Goal: Task Accomplishment & Management: Use online tool/utility

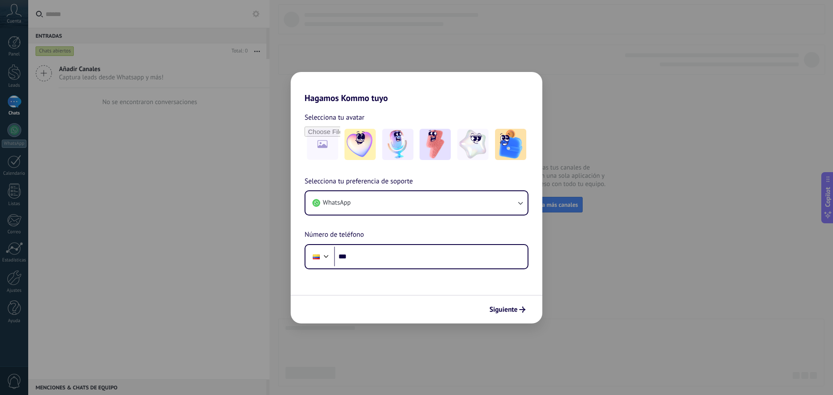
click at [322, 46] on div "Hagamos Kommo tuyo Selecciona tu avatar Selecciona tu preferencia de soporte Wh…" at bounding box center [416, 197] width 833 height 395
click at [319, 145] on input "file" at bounding box center [323, 145] width 34 height 34
click at [520, 307] on icon "submit" at bounding box center [523, 310] width 6 height 6
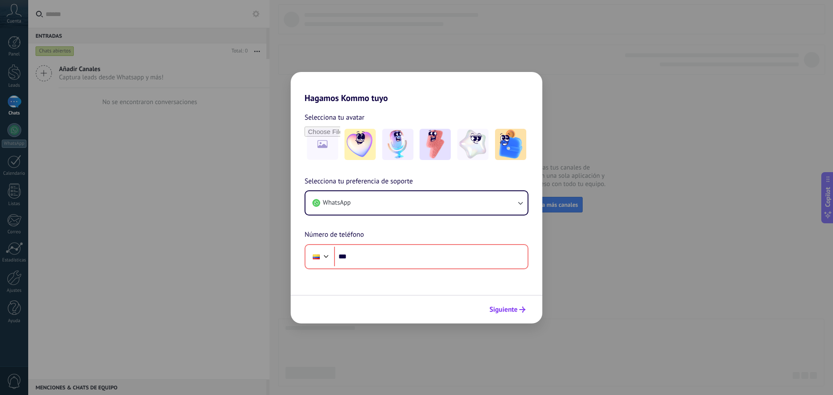
click at [518, 314] on button "Siguiente" at bounding box center [508, 310] width 44 height 15
click at [132, 216] on div "Hagamos Kommo tuyo Selecciona tu avatar Selecciona tu preferencia de soporte Wh…" at bounding box center [416, 197] width 833 height 395
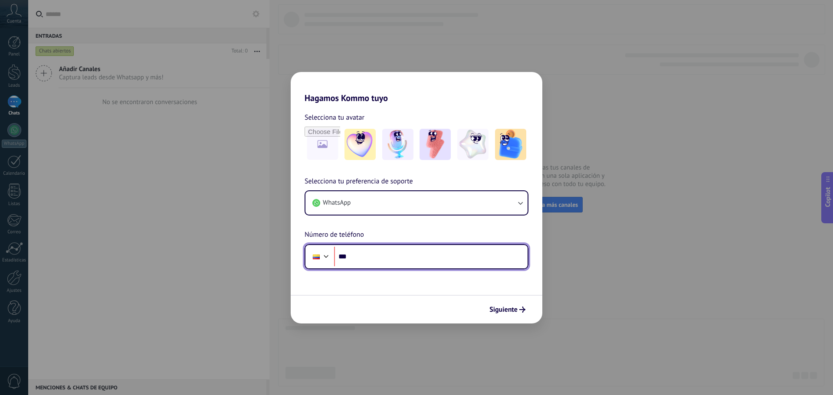
click at [366, 257] on input "***" at bounding box center [431, 257] width 194 height 20
type input "**********"
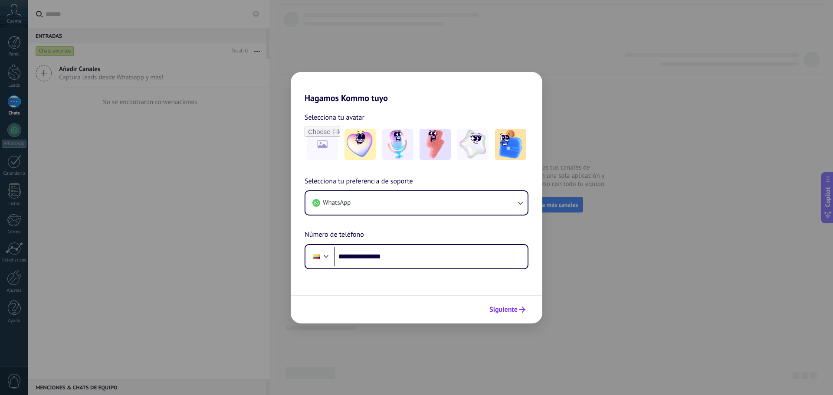
click at [508, 309] on span "Siguiente" at bounding box center [504, 310] width 28 height 6
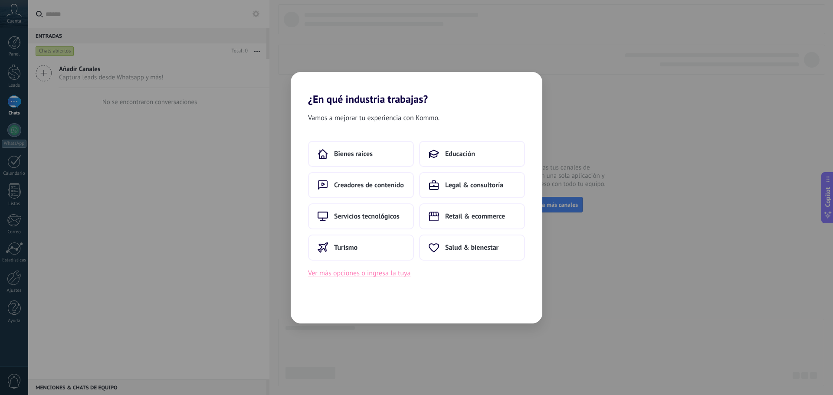
click at [381, 273] on button "Ver más opciones o ingresa la tuya" at bounding box center [359, 273] width 102 height 11
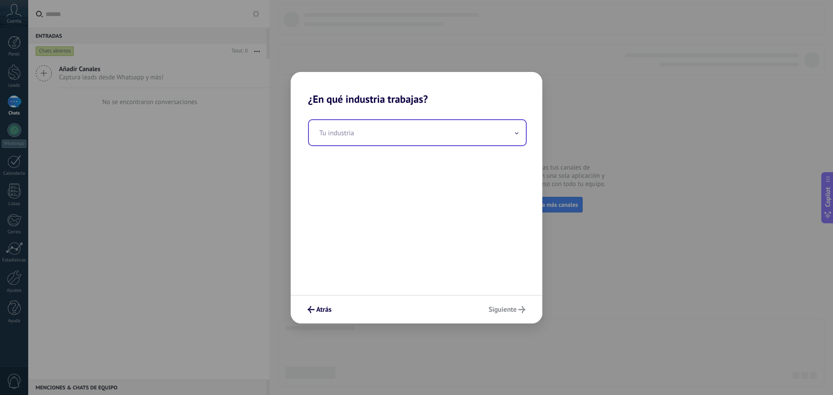
click at [356, 137] on input "text" at bounding box center [417, 132] width 217 height 25
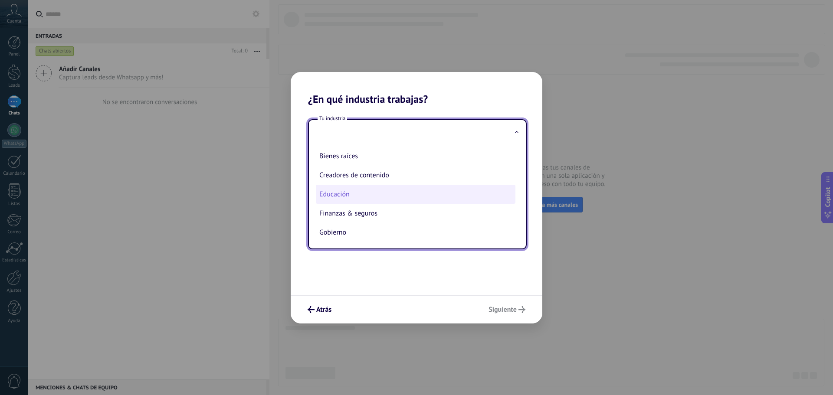
scroll to position [43, 0]
click at [367, 191] on li "Finanzas & seguros" at bounding box center [416, 189] width 200 height 19
type input "**********"
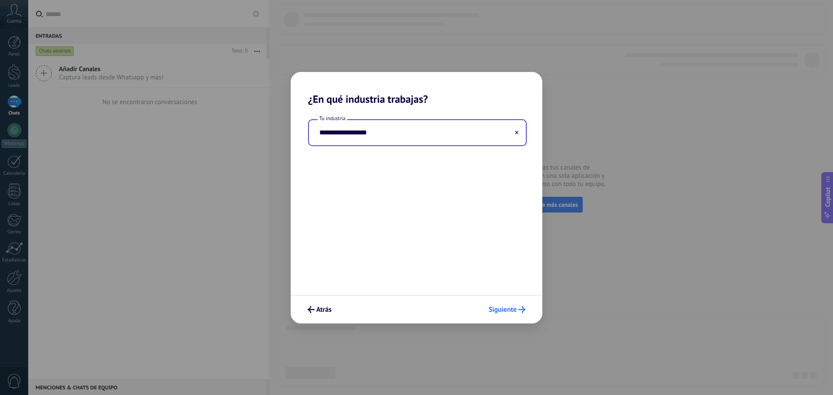
click at [504, 312] on span "Siguiente" at bounding box center [503, 310] width 28 height 6
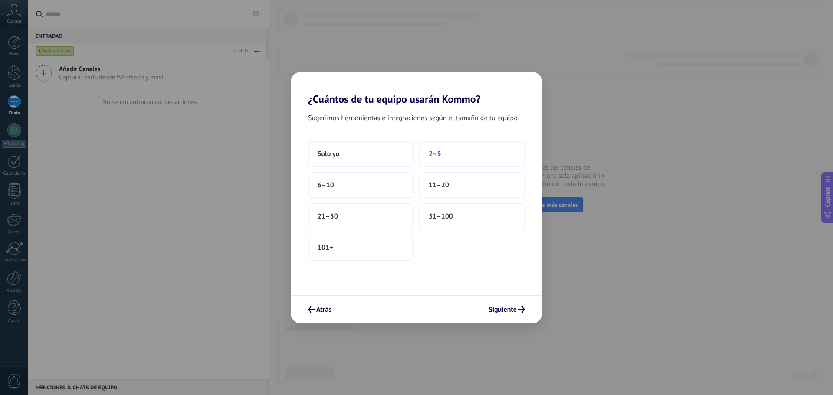
click at [464, 155] on button "2–5" at bounding box center [472, 154] width 106 height 26
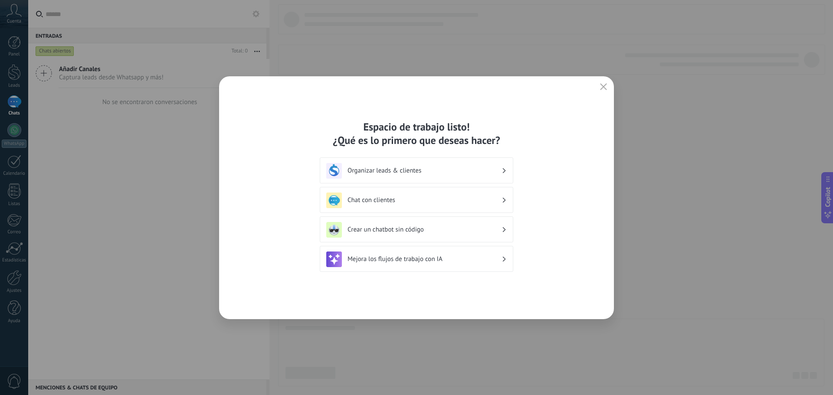
click at [425, 262] on h3 "Mejora los flujos de trabajo con IA" at bounding box center [425, 259] width 154 height 8
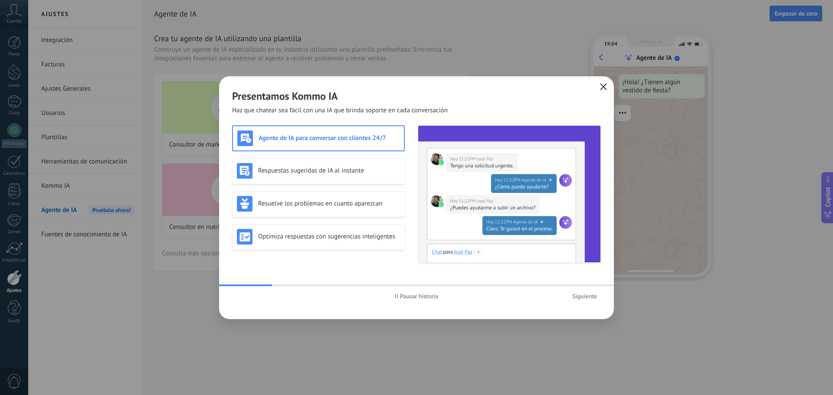
click at [604, 85] on icon "button" at bounding box center [603, 86] width 7 height 7
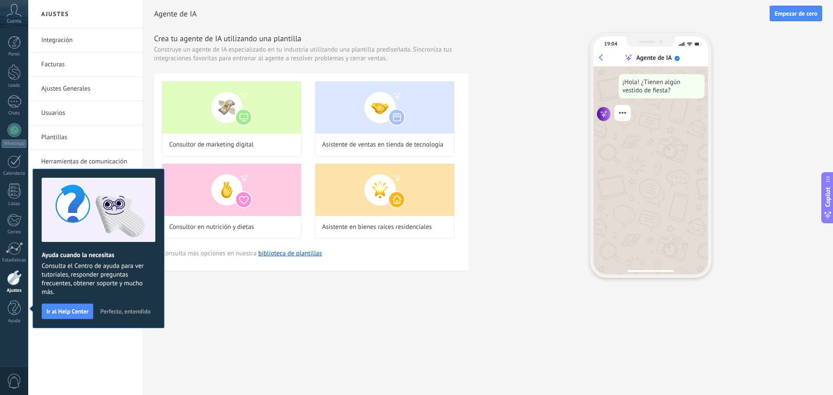
click at [77, 343] on div "Integración Facturas Ajustes Generales Usuarios Plantillas Herramientas de comu…" at bounding box center [85, 211] width 115 height 367
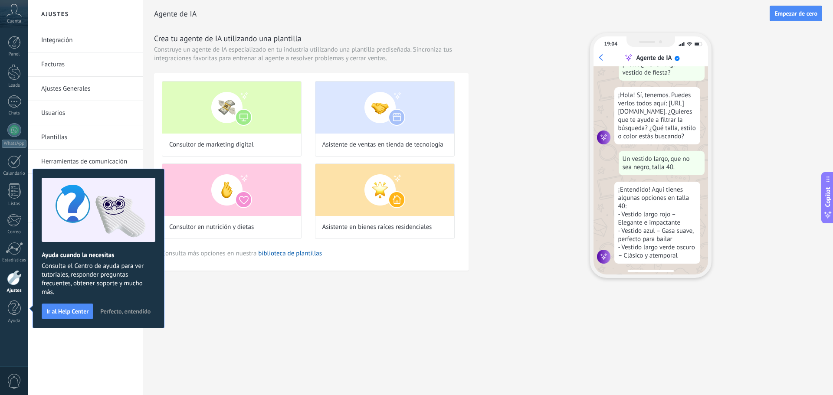
scroll to position [26, 0]
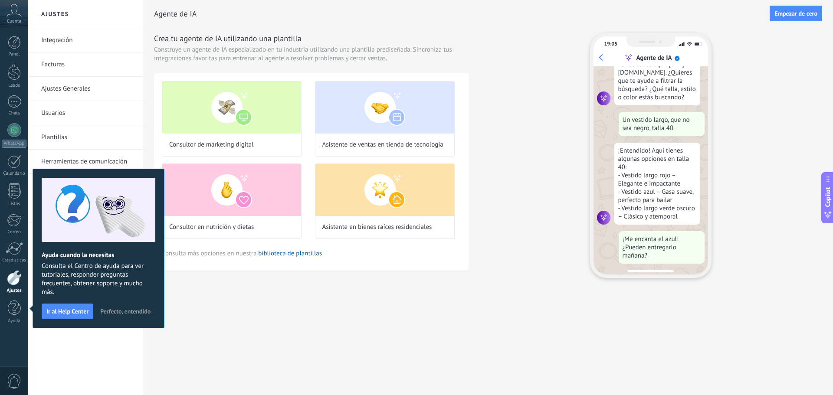
click at [14, 287] on link "Ajustes" at bounding box center [14, 281] width 28 height 23
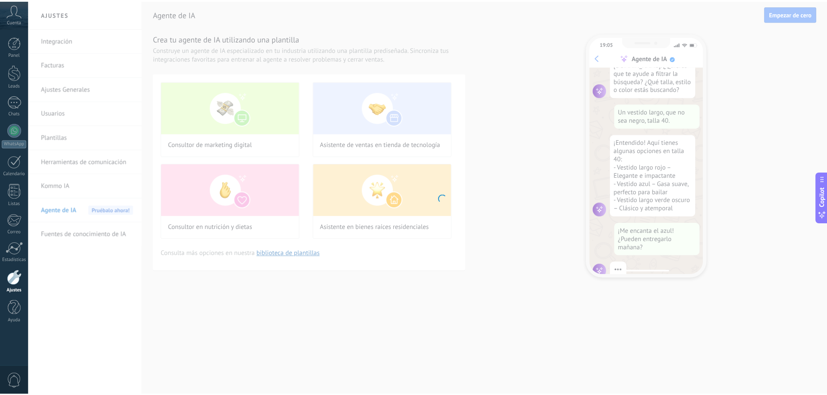
scroll to position [88, 0]
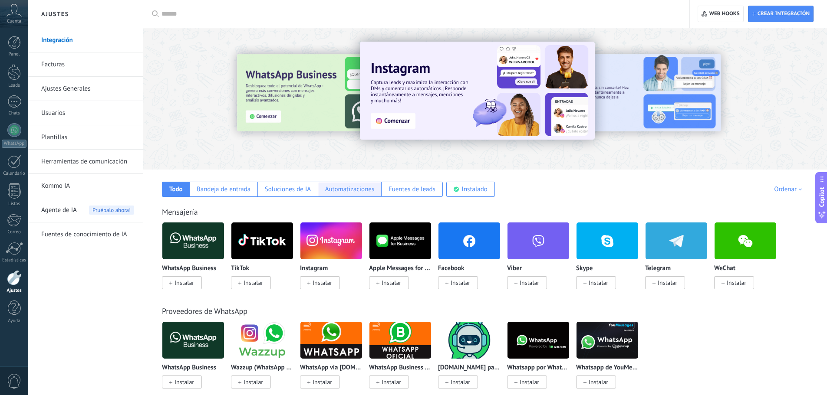
click at [350, 190] on div "Automatizaciones" at bounding box center [349, 189] width 49 height 8
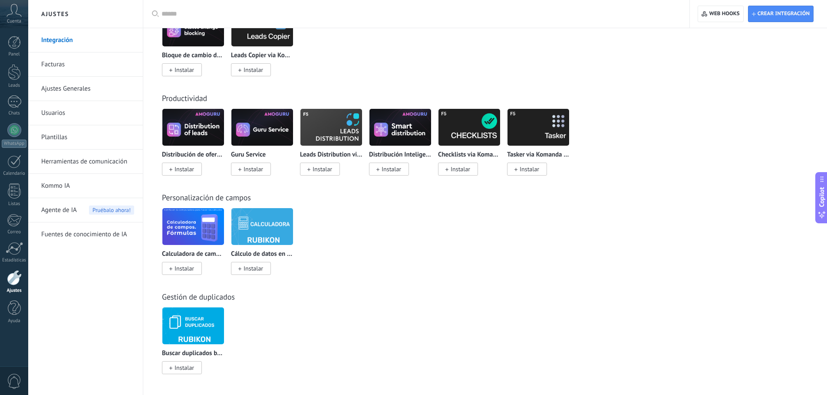
scroll to position [1506, 0]
click at [13, 101] on div at bounding box center [14, 102] width 14 height 13
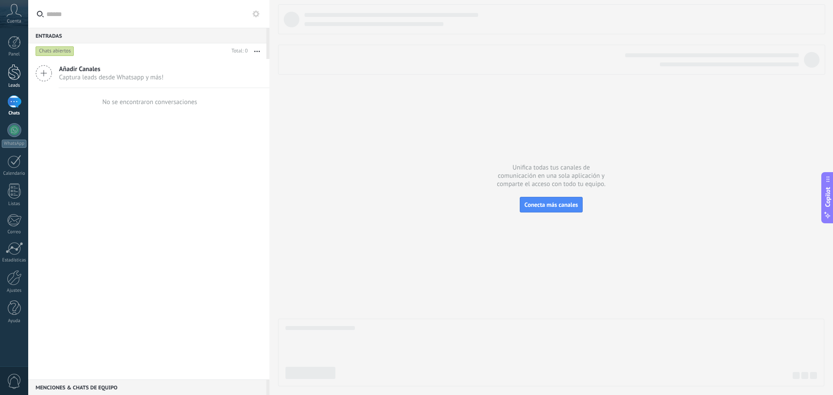
click at [9, 77] on div at bounding box center [14, 72] width 13 height 16
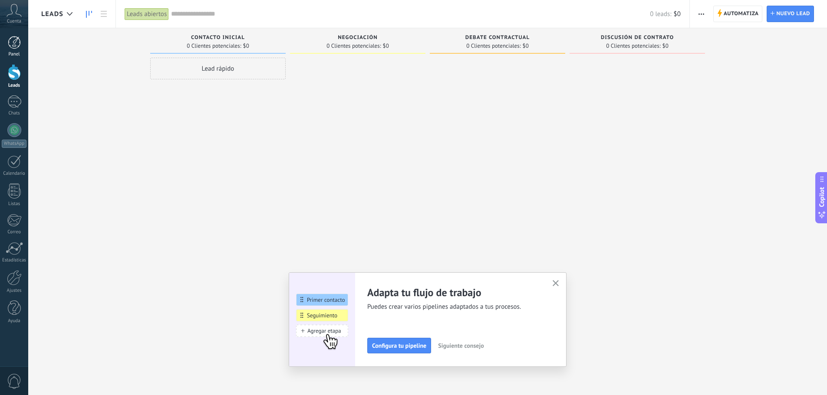
click at [21, 46] on link "Panel" at bounding box center [14, 46] width 28 height 21
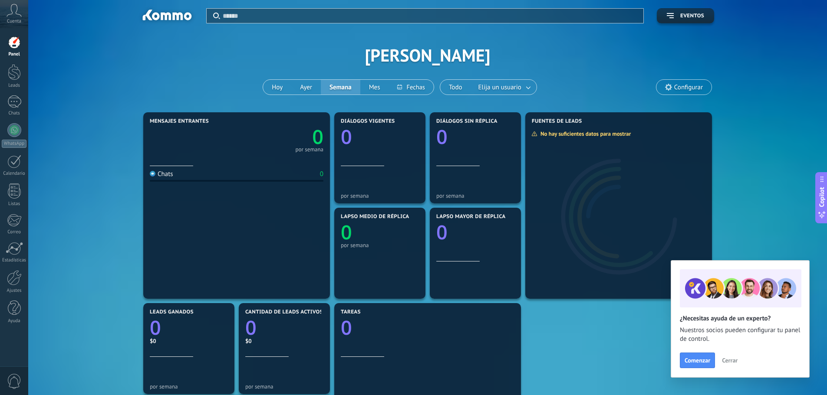
click at [11, 15] on icon at bounding box center [14, 10] width 15 height 13
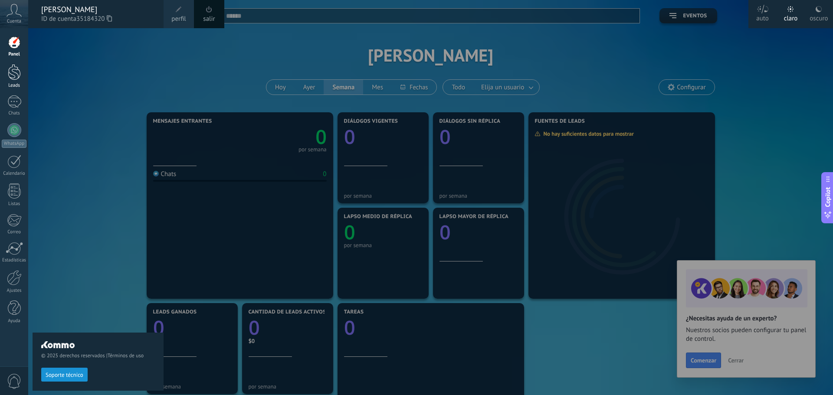
click at [17, 76] on div at bounding box center [14, 72] width 13 height 16
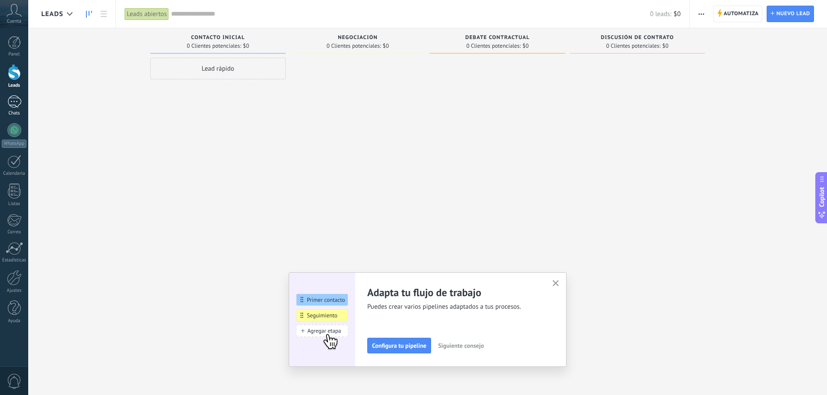
click at [14, 111] on div "Chats" at bounding box center [14, 114] width 25 height 6
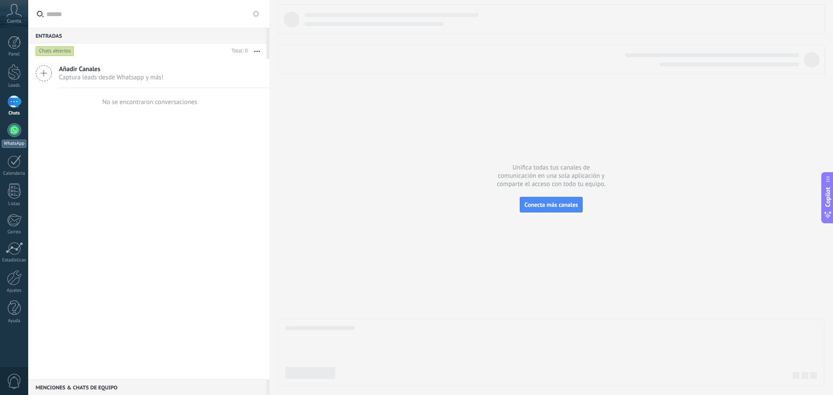
click at [12, 136] on div at bounding box center [14, 130] width 14 height 14
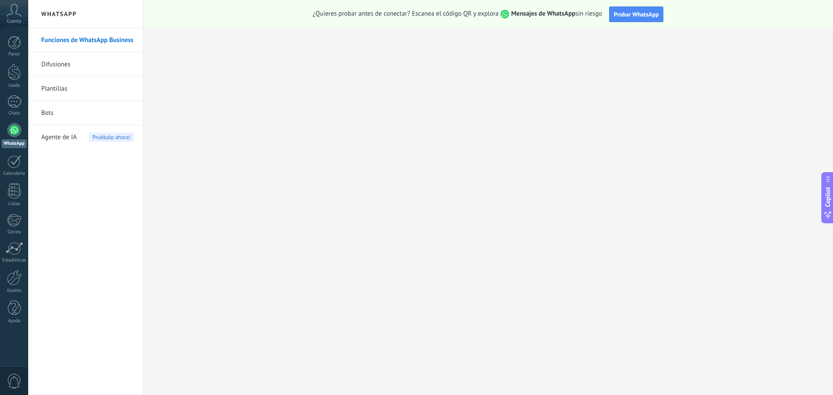
click at [49, 116] on link "Bots" at bounding box center [87, 113] width 93 height 24
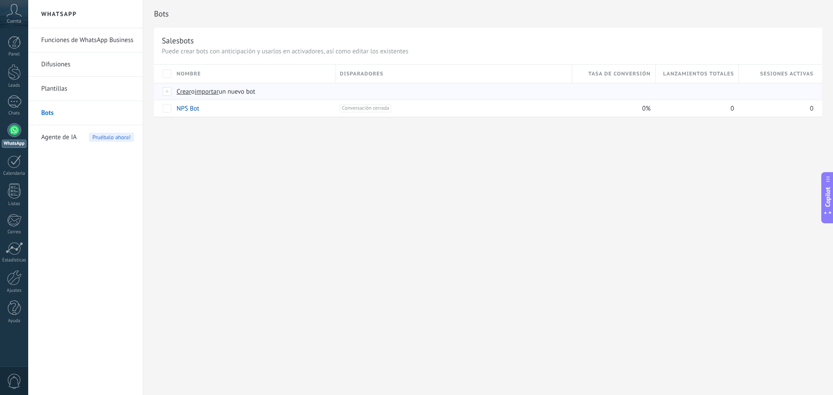
click at [185, 91] on span "Crear" at bounding box center [184, 92] width 15 height 8
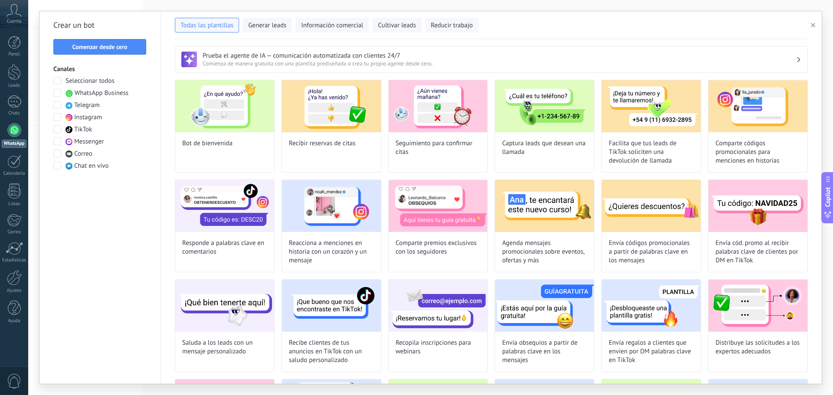
click at [59, 95] on span at bounding box center [57, 93] width 8 height 8
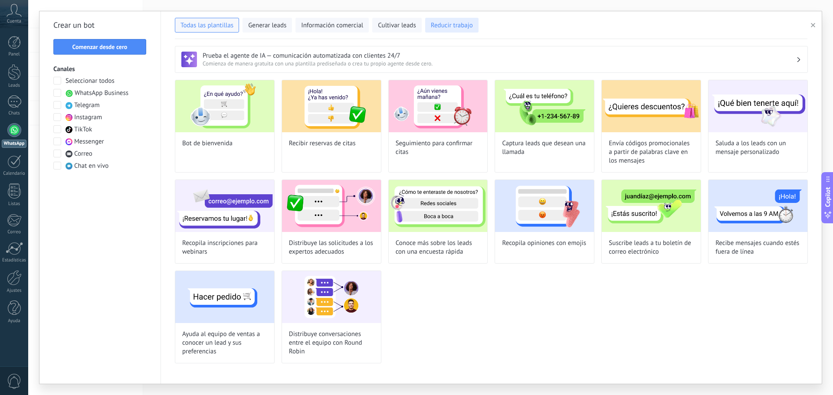
click at [460, 26] on span "Reducir trabajo" at bounding box center [452, 25] width 42 height 9
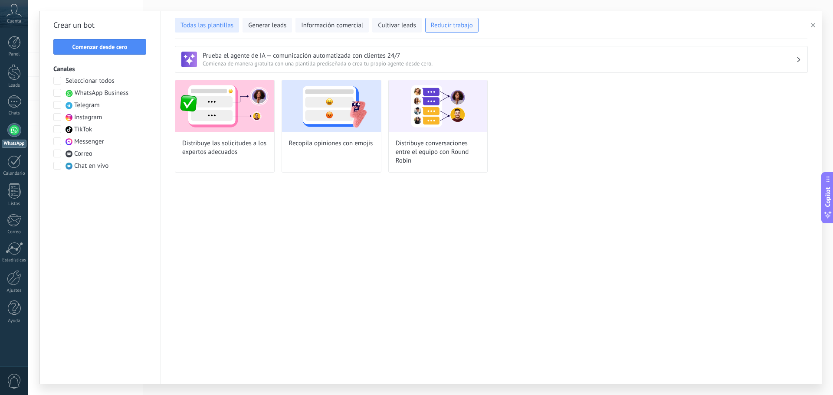
click at [224, 26] on span "Todas las plantillas" at bounding box center [207, 25] width 53 height 9
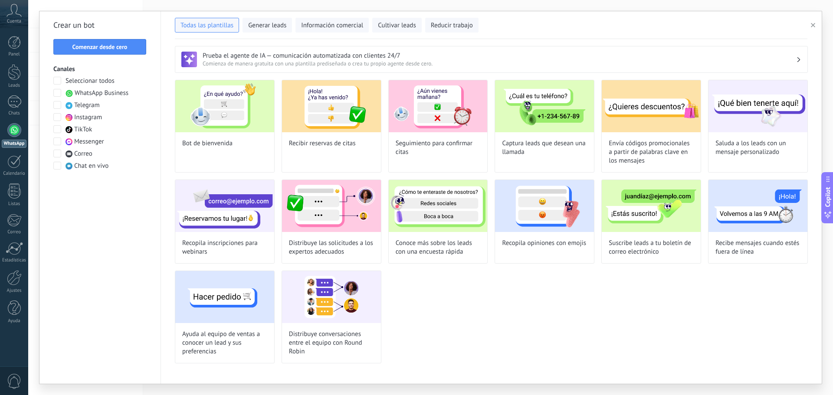
click at [532, 289] on div "Bot de bienvenida Recibir reservas de citas Seguimiento para confirmar citas Ca…" at bounding box center [491, 222] width 633 height 284
click at [16, 162] on div at bounding box center [14, 161] width 14 height 13
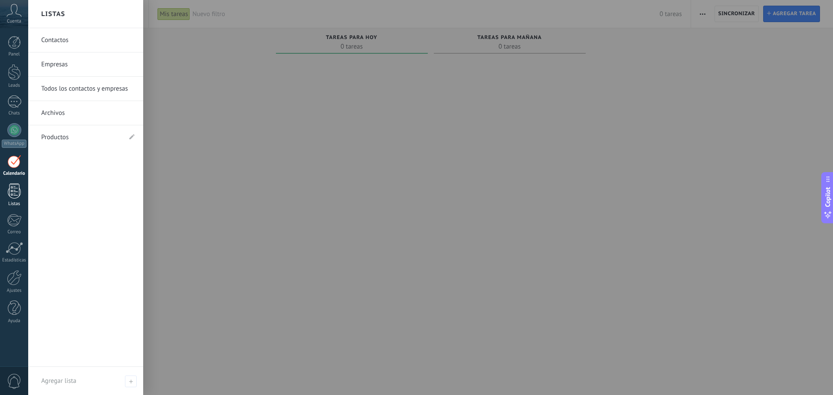
click at [21, 195] on link "Listas" at bounding box center [14, 195] width 28 height 23
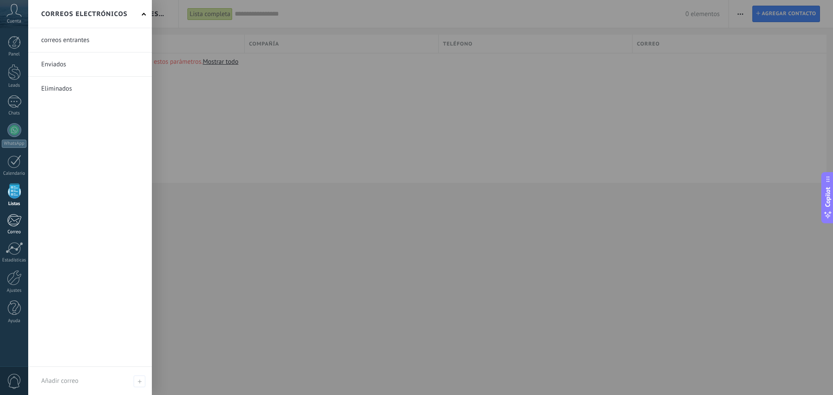
click at [12, 221] on div at bounding box center [14, 220] width 14 height 13
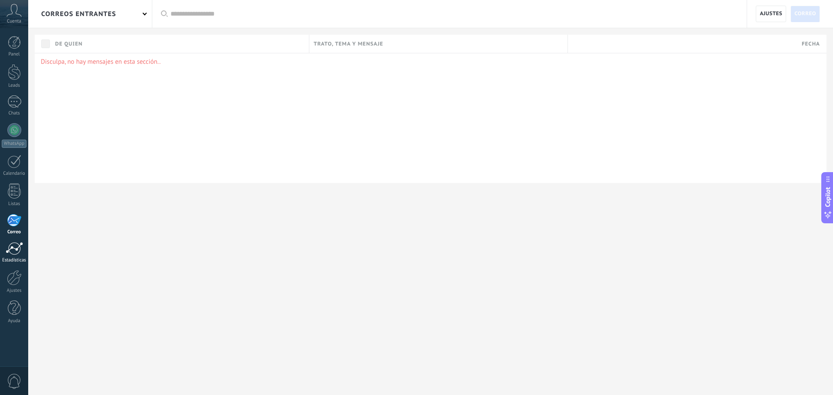
click at [18, 251] on div at bounding box center [14, 248] width 17 height 13
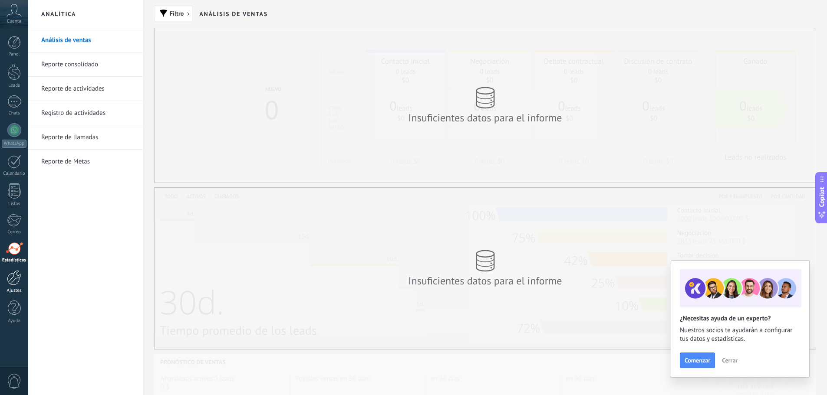
click at [16, 280] on div at bounding box center [14, 277] width 15 height 15
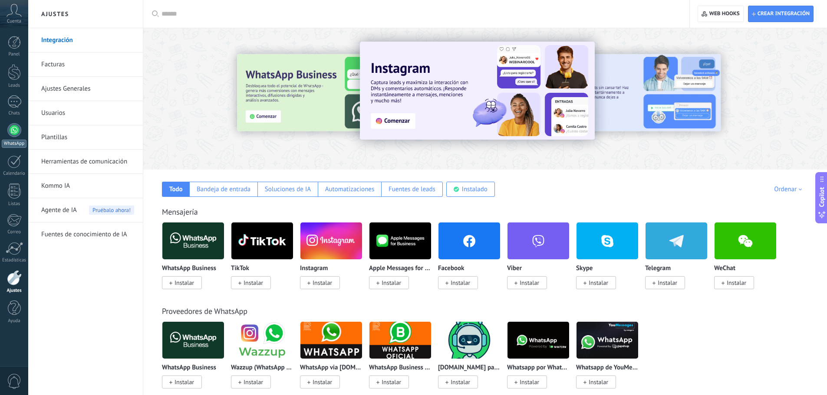
click at [15, 132] on div at bounding box center [14, 130] width 14 height 14
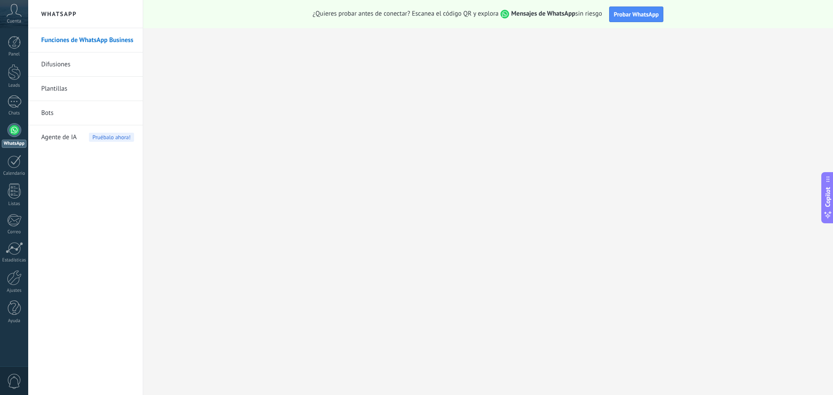
click at [50, 87] on link "Plantillas" at bounding box center [87, 89] width 93 height 24
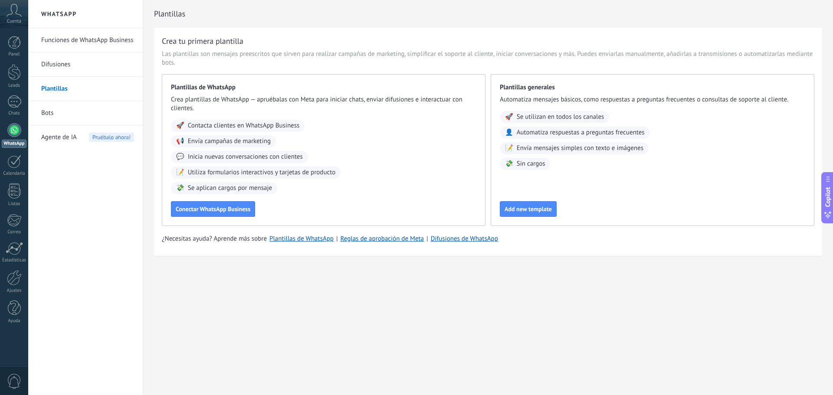
click at [55, 110] on link "Bots" at bounding box center [87, 113] width 93 height 24
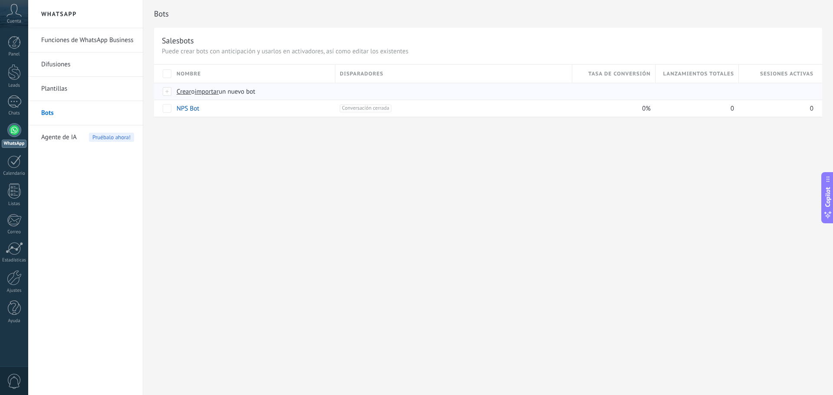
click at [182, 92] on span "Crear" at bounding box center [184, 92] width 15 height 8
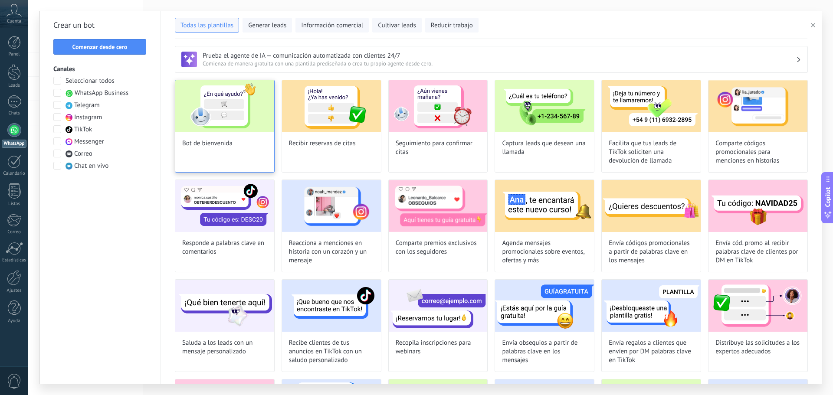
click at [224, 127] on img at bounding box center [224, 106] width 99 height 52
type input "**********"
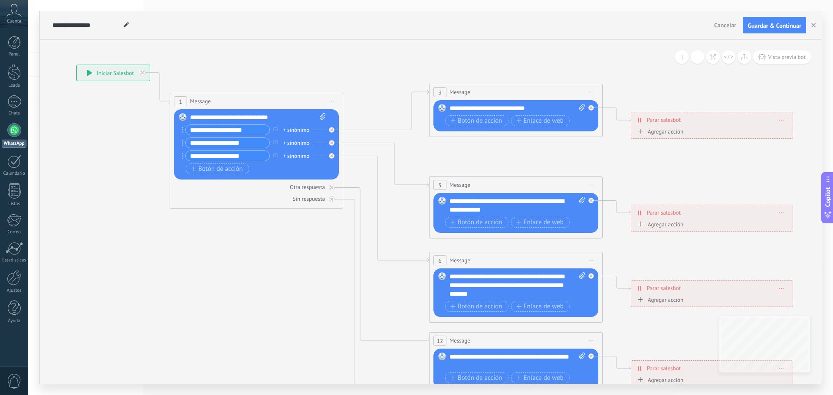
drag, startPoint x: 464, startPoint y: 305, endPoint x: 317, endPoint y: 265, distance: 152.5
click at [317, 265] on icon at bounding box center [535, 281] width 1353 height 867
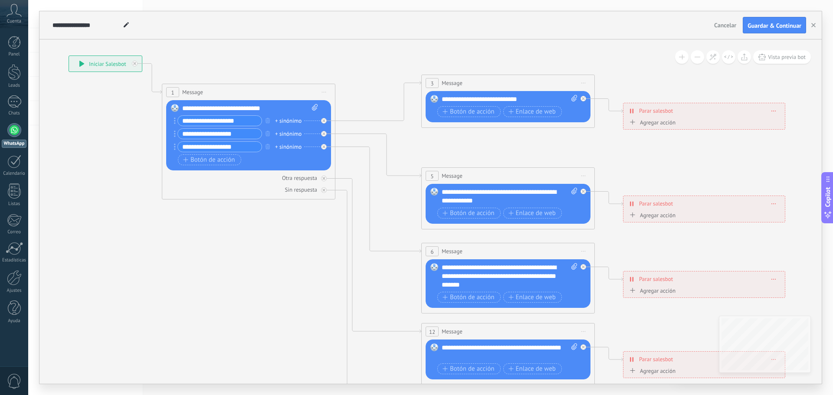
drag, startPoint x: 703, startPoint y: 180, endPoint x: 696, endPoint y: 171, distance: 11.4
click at [696, 171] on icon at bounding box center [528, 272] width 1353 height 867
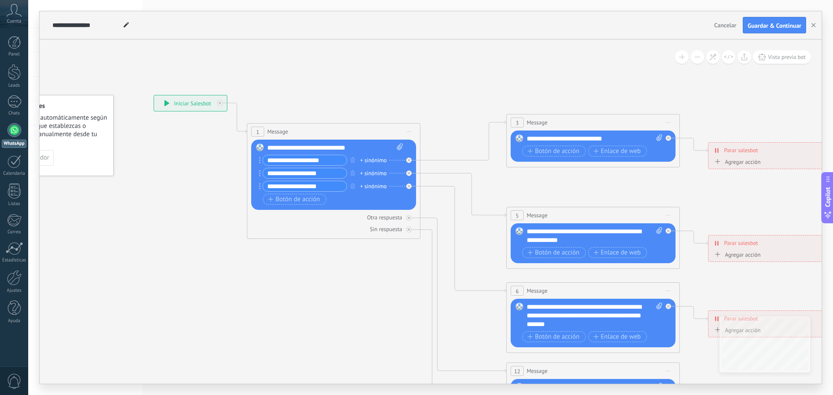
drag, startPoint x: 108, startPoint y: 157, endPoint x: 201, endPoint y: 158, distance: 92.9
click at [192, 195] on icon at bounding box center [613, 311] width 1353 height 867
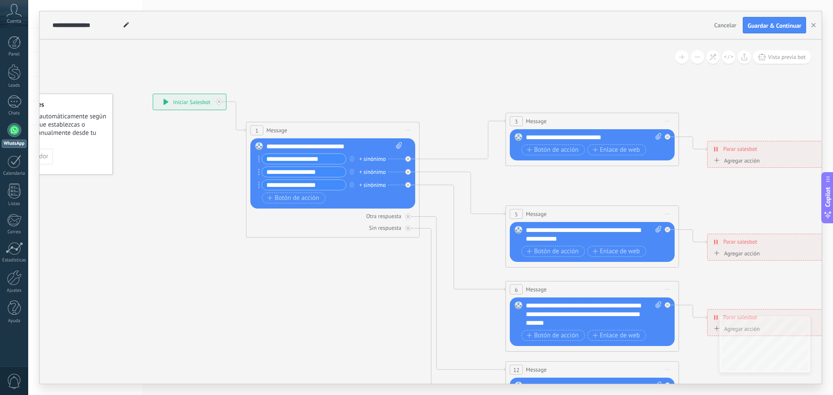
drag, startPoint x: 317, startPoint y: 72, endPoint x: 268, endPoint y: 67, distance: 49.8
click at [273, 63] on icon at bounding box center [612, 310] width 1353 height 867
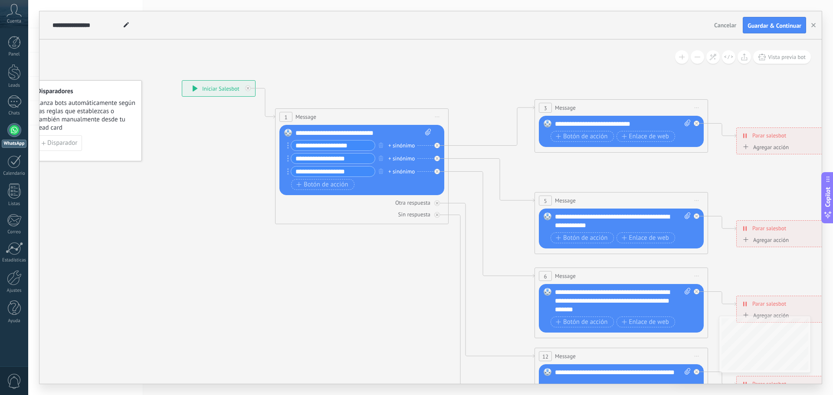
drag, startPoint x: 142, startPoint y: 168, endPoint x: 170, endPoint y: 155, distance: 31.7
click at [170, 155] on icon at bounding box center [641, 296] width 1353 height 867
drag, startPoint x: 262, startPoint y: 87, endPoint x: 216, endPoint y: 93, distance: 46.4
click at [230, 92] on div "**********" at bounding box center [199, 89] width 73 height 16
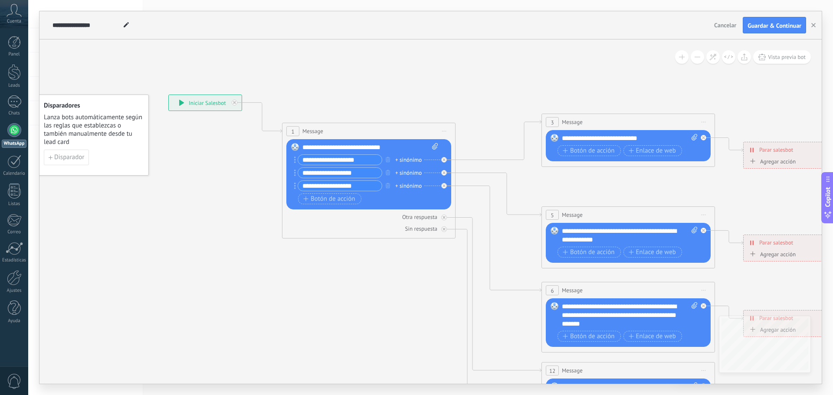
drag, startPoint x: 169, startPoint y: 162, endPoint x: 136, endPoint y: 169, distance: 34.2
click at [175, 176] on icon at bounding box center [638, 310] width 1373 height 865
click at [65, 157] on span "Disparador" at bounding box center [68, 157] width 30 height 6
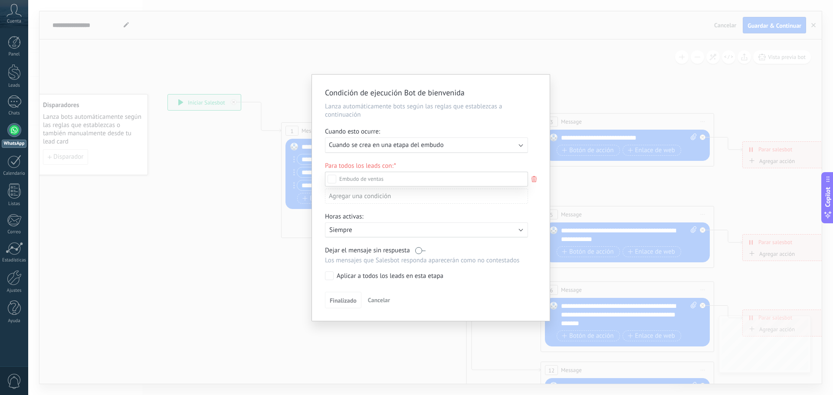
click at [539, 57] on div at bounding box center [430, 197] width 805 height 395
click at [572, 92] on div "Condición de ejecución Bot de bienvenida Lanza automáticamente bots según las r…" at bounding box center [430, 197] width 805 height 395
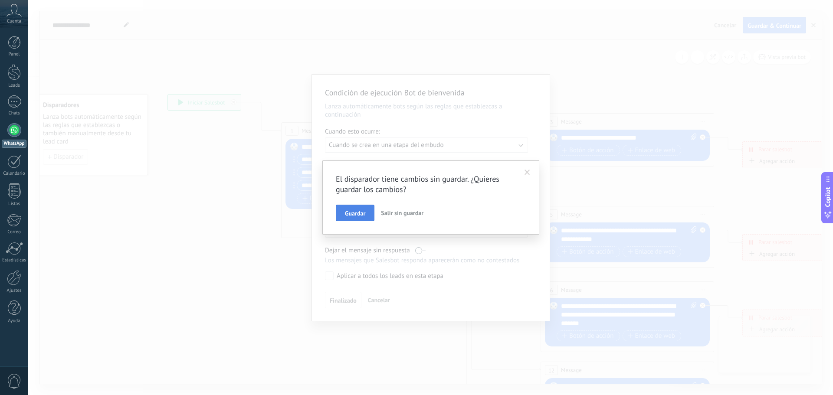
click at [353, 214] on span "Guardar" at bounding box center [355, 214] width 20 height 6
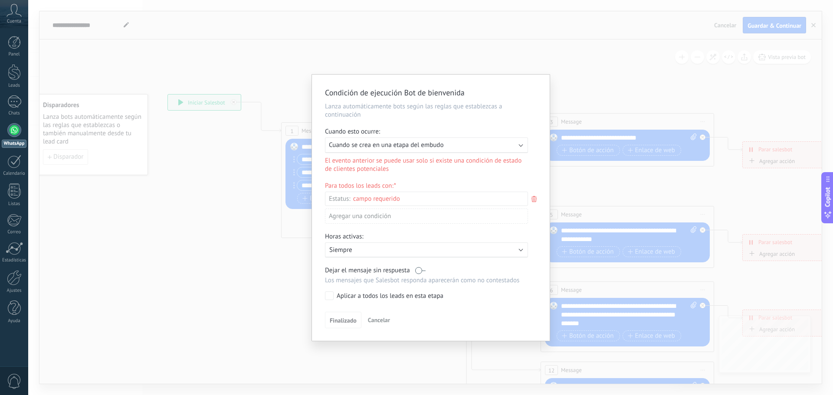
click at [599, 74] on div "Condición de ejecución Bot de bienvenida Lanza automáticamente bots según las r…" at bounding box center [430, 197] width 805 height 395
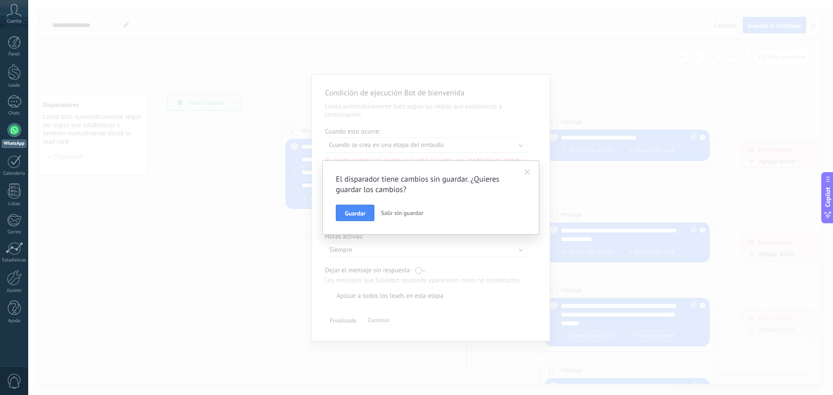
drag, startPoint x: 221, startPoint y: 230, endPoint x: 228, endPoint y: 231, distance: 7.4
click at [223, 230] on div "El disparador tiene cambios sin guardar. ¿Quieres guardar los cambios? Guardar …" at bounding box center [430, 197] width 805 height 395
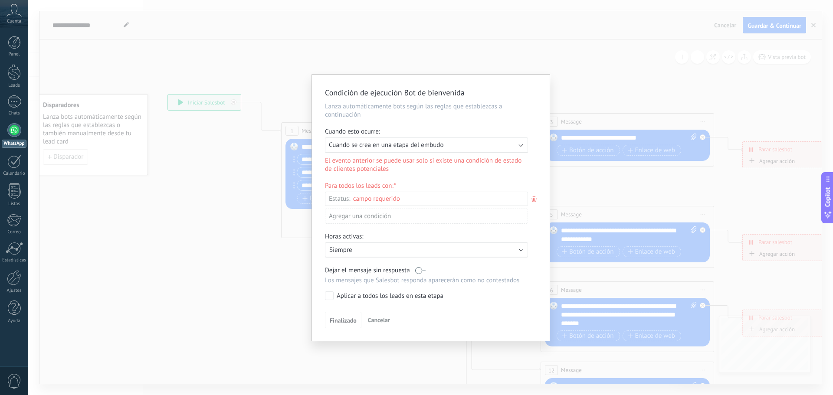
click at [504, 51] on div "Condición de ejecución Bot de bienvenida Lanza automáticamente bots según las r…" at bounding box center [430, 197] width 805 height 395
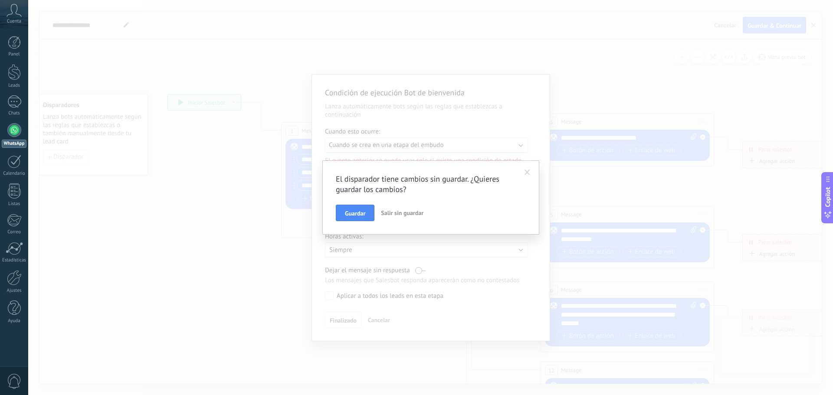
click at [412, 212] on span "Salir sin guardar" at bounding box center [402, 213] width 43 height 8
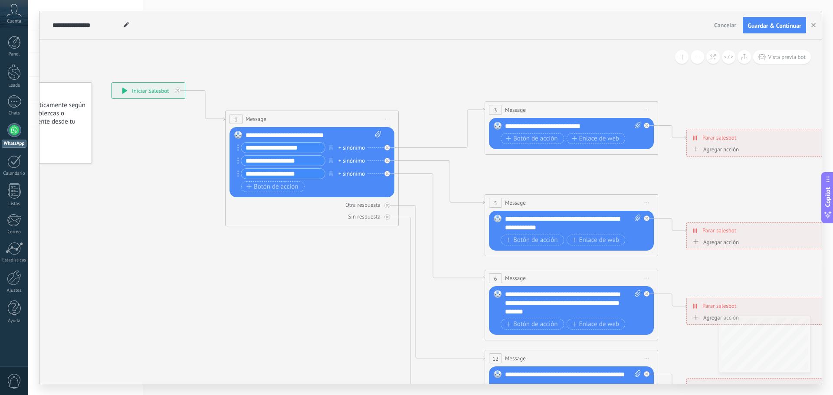
drag, startPoint x: 422, startPoint y: 273, endPoint x: 367, endPoint y: 258, distance: 56.8
click at [366, 260] on icon at bounding box center [581, 297] width 1373 height 865
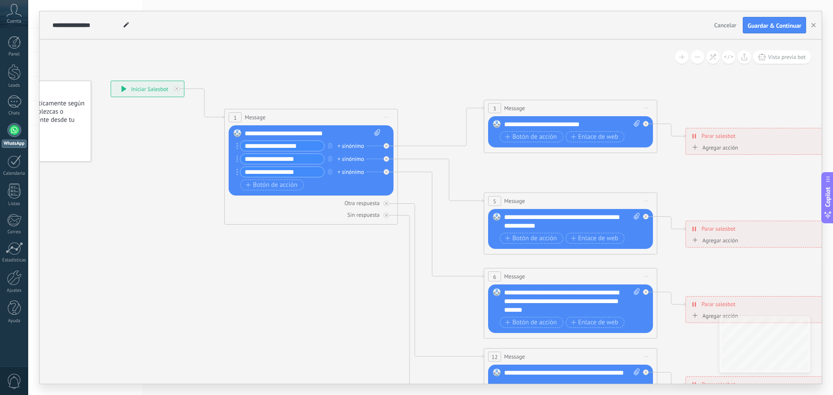
click at [681, 60] on button at bounding box center [681, 56] width 13 height 13
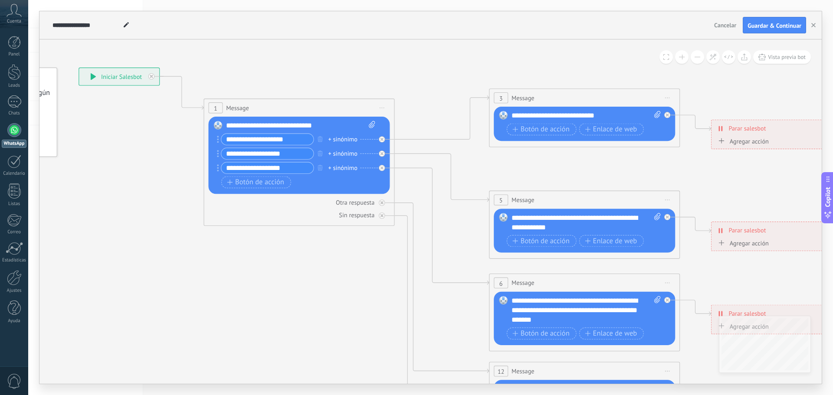
click at [664, 59] on span at bounding box center [667, 57] width 6 height 6
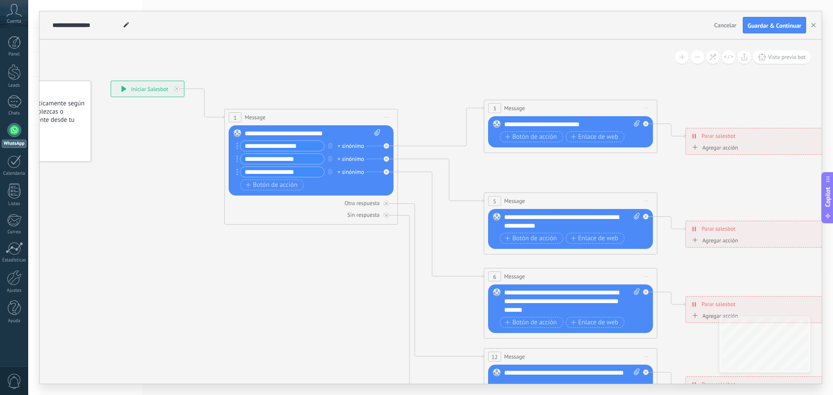
click at [268, 76] on icon at bounding box center [580, 296] width 1373 height 865
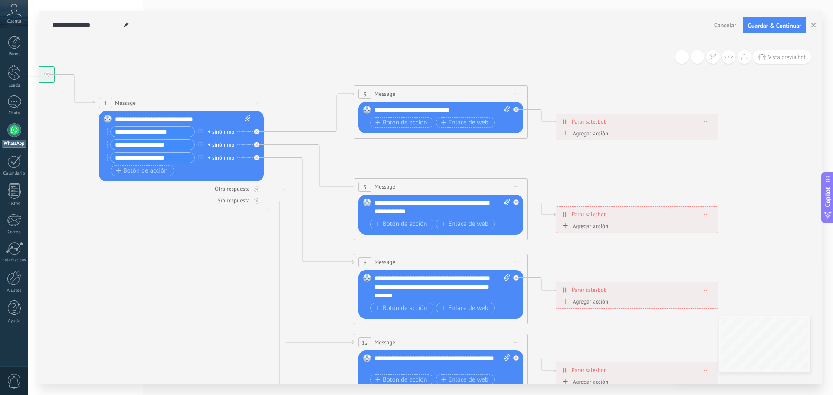
drag, startPoint x: 411, startPoint y: 82, endPoint x: 277, endPoint y: 68, distance: 134.4
click at [277, 68] on icon at bounding box center [450, 281] width 1373 height 865
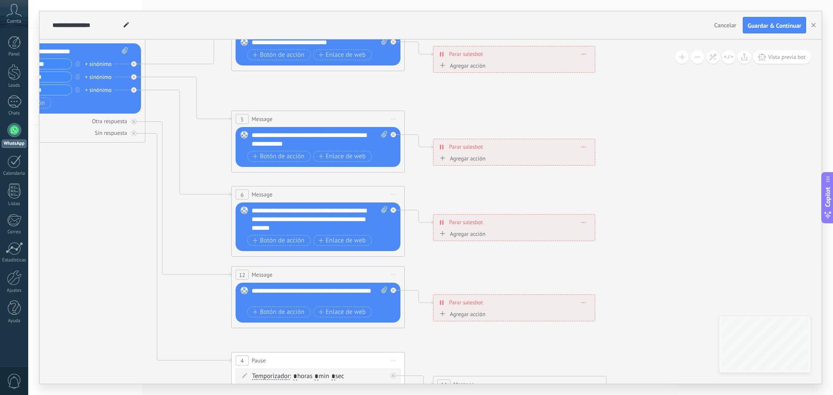
drag, startPoint x: 792, startPoint y: 181, endPoint x: 677, endPoint y: 101, distance: 139.7
click at [677, 101] on icon at bounding box center [327, 214] width 1373 height 865
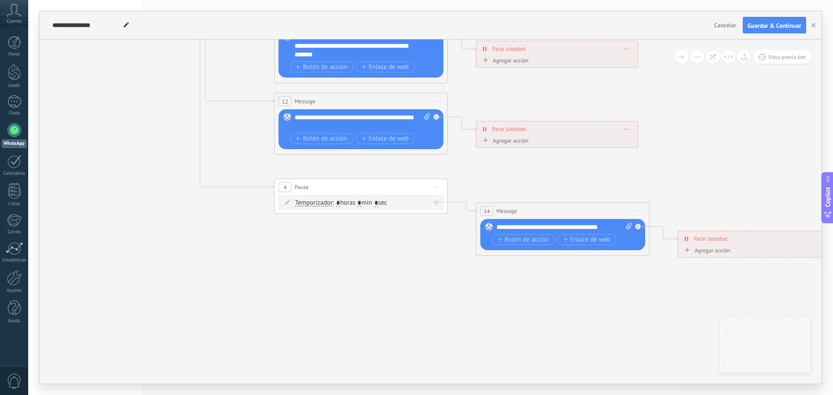
drag, startPoint x: 514, startPoint y: 334, endPoint x: 541, endPoint y: 204, distance: 133.1
click at [547, 172] on icon at bounding box center [370, 40] width 1373 height 865
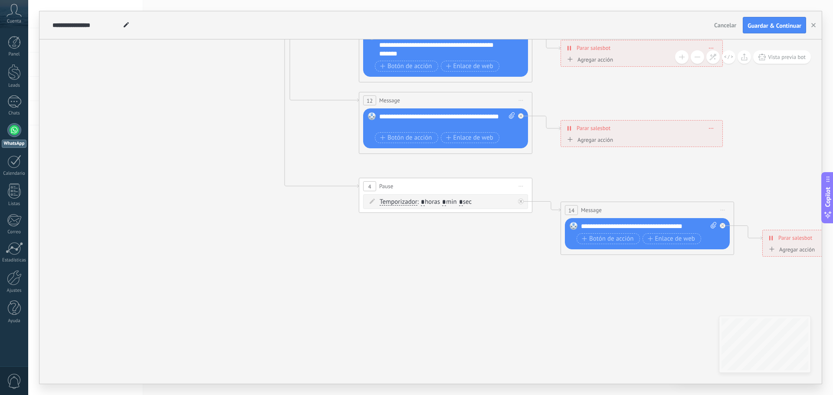
drag, startPoint x: 396, startPoint y: 270, endPoint x: 676, endPoint y: 306, distance: 281.9
click at [676, 306] on icon at bounding box center [455, 39] width 1373 height 865
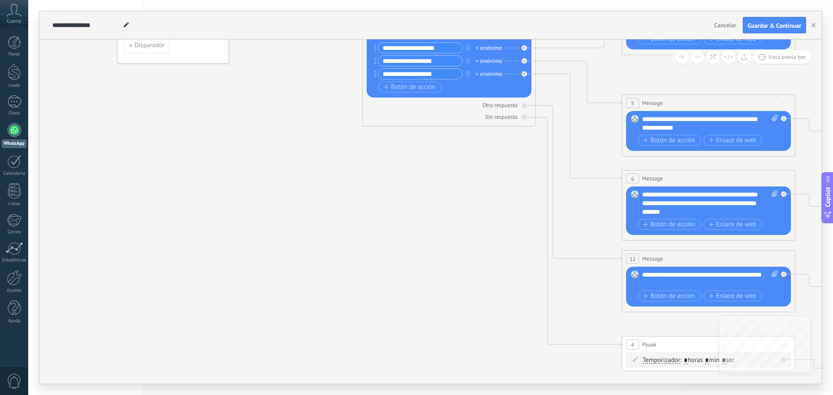
drag, startPoint x: 301, startPoint y: 170, endPoint x: 466, endPoint y: 267, distance: 190.7
click at [481, 310] on icon at bounding box center [718, 198] width 1373 height 865
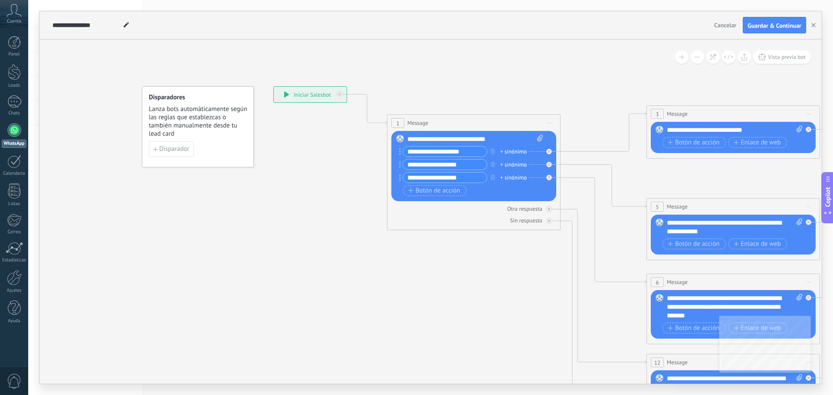
drag, startPoint x: 471, startPoint y: 231, endPoint x: 501, endPoint y: 344, distance: 117.0
click at [501, 345] on icon at bounding box center [743, 301] width 1373 height 865
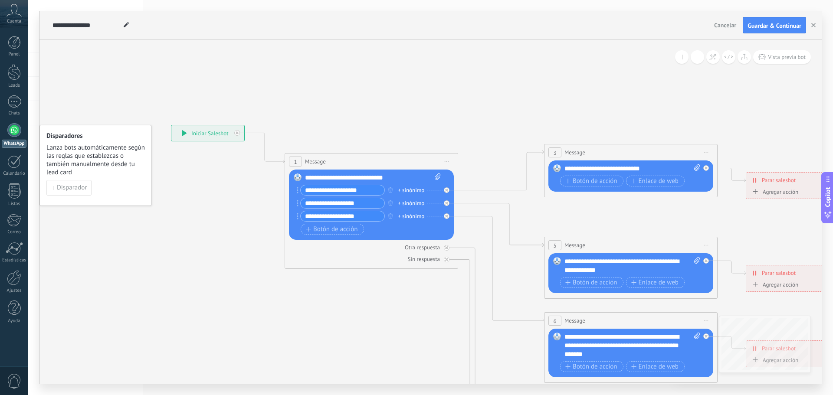
drag, startPoint x: 269, startPoint y: 185, endPoint x: 165, endPoint y: 220, distance: 110.0
click at [165, 220] on icon at bounding box center [640, 340] width 1373 height 865
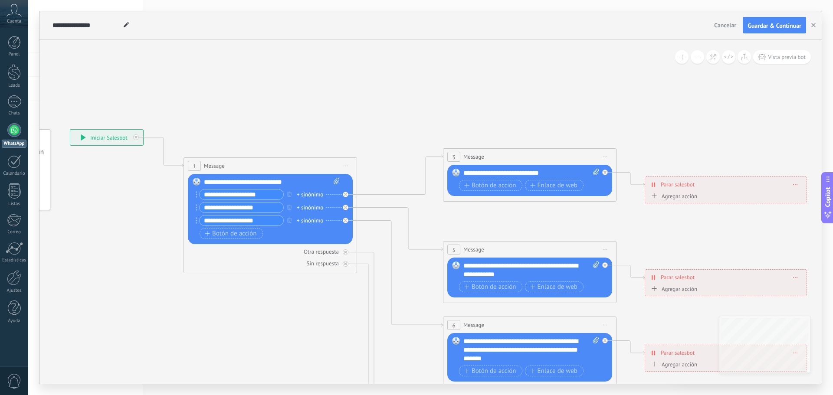
drag, startPoint x: 392, startPoint y: 86, endPoint x: 291, endPoint y: 90, distance: 101.2
click at [291, 90] on icon at bounding box center [539, 344] width 1373 height 865
click at [681, 59] on button at bounding box center [681, 56] width 13 height 13
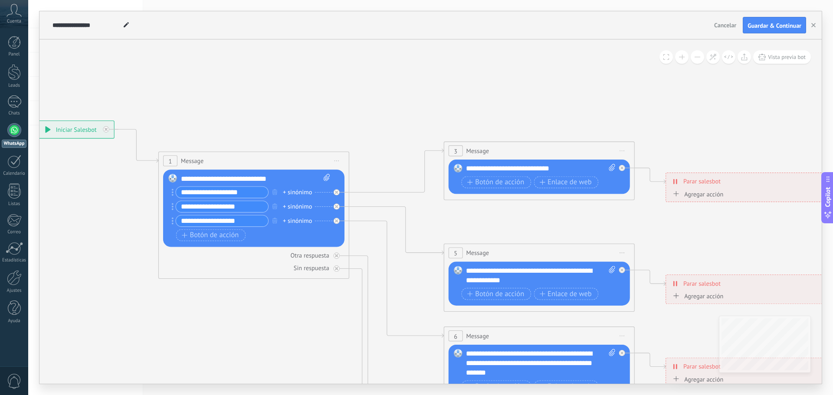
click at [692, 59] on button at bounding box center [697, 56] width 13 height 13
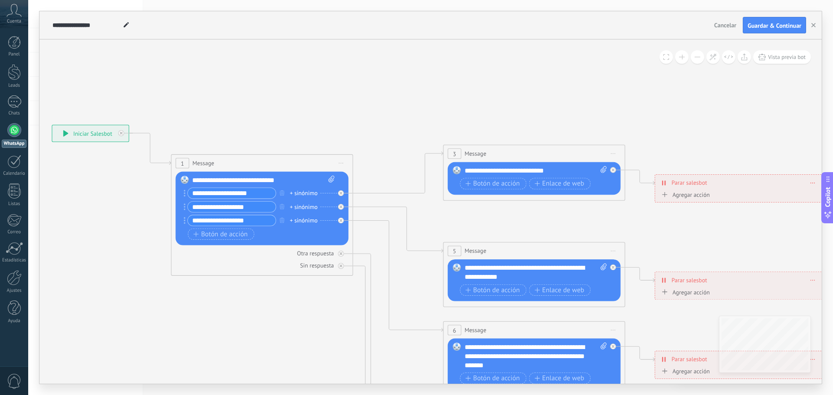
click at [693, 59] on button at bounding box center [697, 56] width 13 height 13
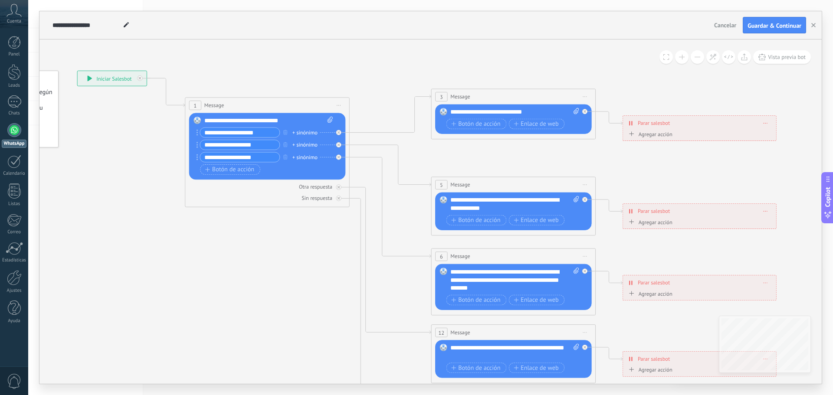
drag, startPoint x: 670, startPoint y: 161, endPoint x: 718, endPoint y: 112, distance: 68.5
click at [659, 181] on icon at bounding box center [523, 275] width 1303 height 821
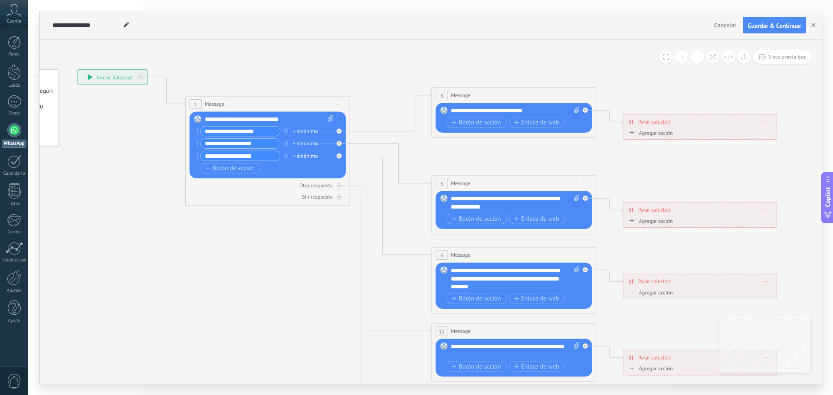
click at [128, 24] on icon at bounding box center [126, 24] width 5 height 5
click at [105, 46] on icon at bounding box center [523, 273] width 1303 height 821
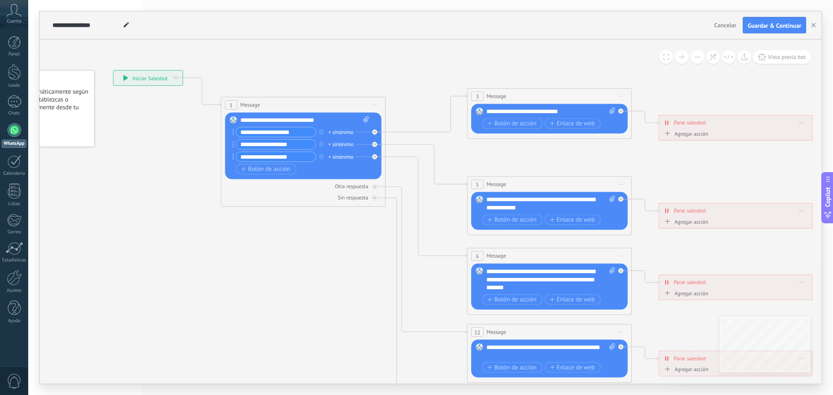
drag, startPoint x: 117, startPoint y: 150, endPoint x: 145, endPoint y: 138, distance: 30.9
click at [139, 145] on icon at bounding box center [559, 274] width 1303 height 821
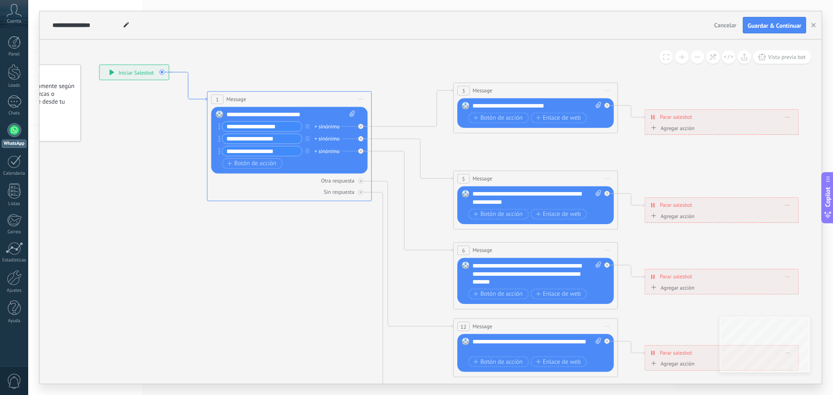
click at [186, 73] on icon at bounding box center [188, 86] width 38 height 29
